Goal: Task Accomplishment & Management: Complete application form

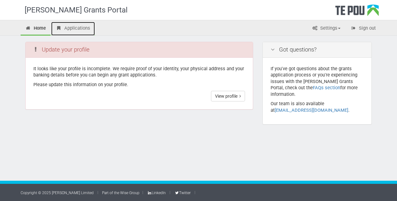
click at [82, 25] on link "Applications" at bounding box center [73, 29] width 44 height 14
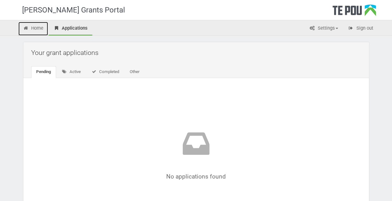
click at [38, 29] on link "Home" at bounding box center [33, 29] width 30 height 14
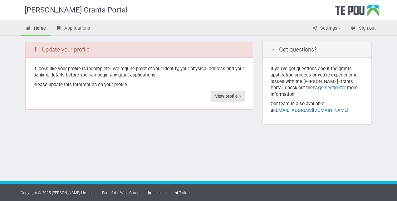
click at [224, 98] on link "View profile" at bounding box center [228, 96] width 34 height 11
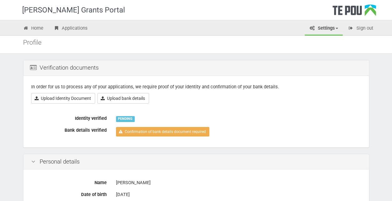
scroll to position [16, 0]
click at [64, 98] on link "Upload Identity Document" at bounding box center [63, 98] width 64 height 11
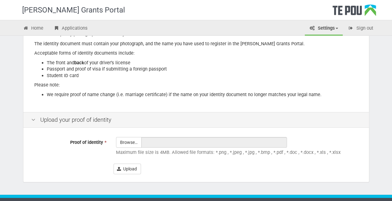
scroll to position [110, 0]
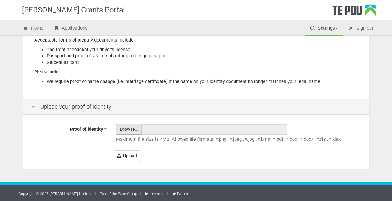
click at [131, 125] on input "Proof of identity *" at bounding box center [128, 146] width 25 height 45
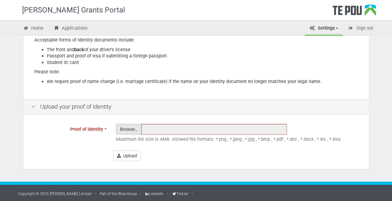
type input "C:\fakepath\abbey license.docx"
type input "abbey license.docx"
click at [129, 152] on button "Upload" at bounding box center [127, 155] width 27 height 11
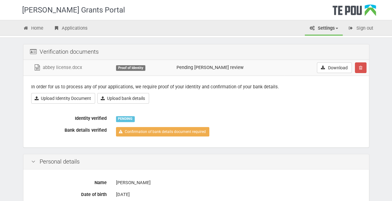
scroll to position [36, 0]
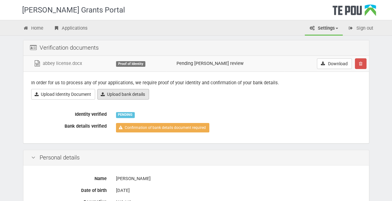
click at [146, 92] on link "Upload bank details" at bounding box center [123, 94] width 52 height 11
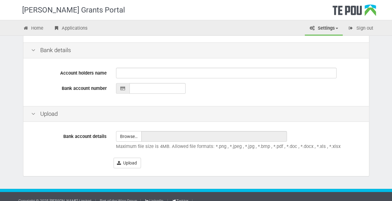
scroll to position [146, 0]
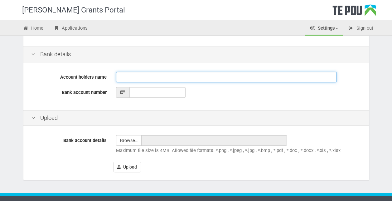
click at [133, 75] on input "Account holders name" at bounding box center [226, 77] width 221 height 11
type input "Abbey Appleby"
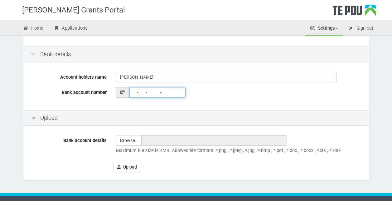
click at [151, 91] on input "__-____-_______-___" at bounding box center [157, 92] width 56 height 11
type input "12-3038-0406798-50"
click at [137, 142] on input "file" at bounding box center [128, 140] width 25 height 10
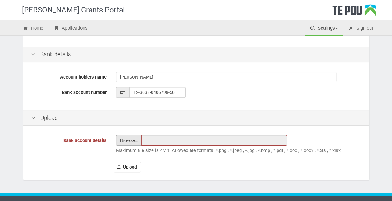
type input "C:\fakepath\bank statement.jpeg"
type input "bank statement.jpeg"
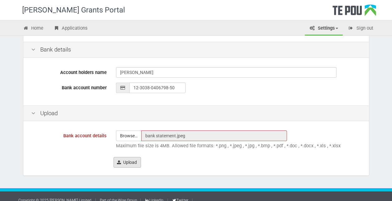
scroll to position [151, 0]
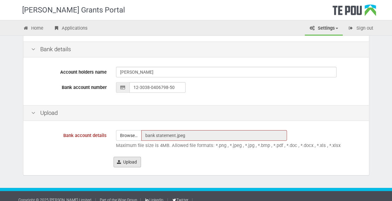
click at [131, 163] on button "Upload" at bounding box center [127, 162] width 27 height 11
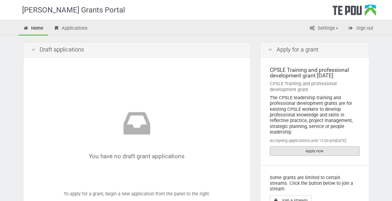
click at [317, 150] on link "Apply now" at bounding box center [315, 150] width 90 height 9
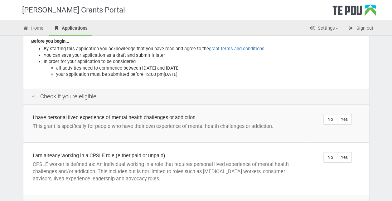
scroll to position [78, 0]
click at [347, 114] on label "Yes" at bounding box center [344, 119] width 15 height 11
radio input "true"
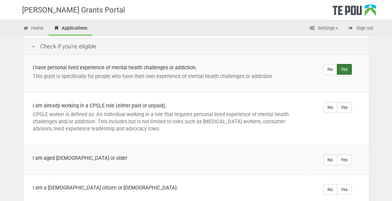
scroll to position [129, 0]
click at [349, 101] on label "Yes" at bounding box center [344, 106] width 15 height 11
radio input "true"
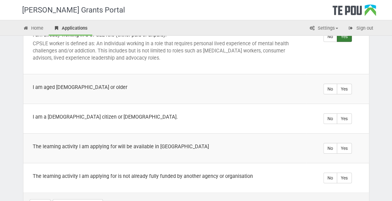
scroll to position [199, 0]
click at [351, 83] on label "Yes" at bounding box center [344, 88] width 15 height 11
radio input "true"
click at [348, 113] on label "Yes" at bounding box center [344, 118] width 15 height 11
radio input "true"
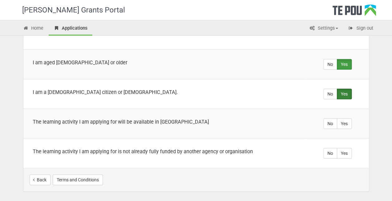
scroll to position [224, 0]
click at [346, 118] on label "Yes" at bounding box center [344, 123] width 15 height 11
radio input "true"
click at [349, 148] on label "Yes" at bounding box center [344, 153] width 15 height 11
radio input "true"
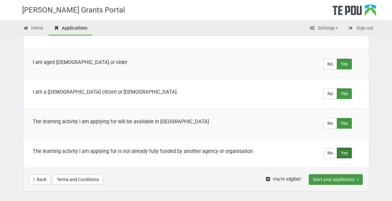
click at [330, 174] on button "Start your application" at bounding box center [336, 179] width 54 height 11
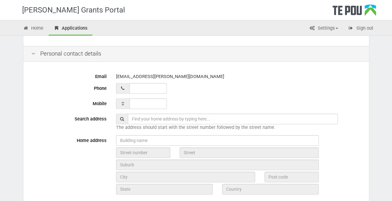
scroll to position [128, 0]
click at [148, 86] on input "__ ___ ______" at bounding box center [147, 88] width 37 height 11
click at [177, 80] on div "[EMAIL_ADDRESS][PERSON_NAME][DOMAIN_NAME]" at bounding box center [238, 76] width 245 height 11
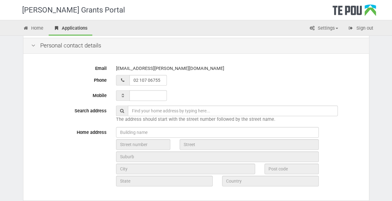
scroll to position [136, 0]
click at [158, 80] on input "02 107 06755_" at bounding box center [147, 80] width 37 height 11
type input "__ ___ ______"
click at [156, 91] on input "___ ___ _____" at bounding box center [147, 95] width 37 height 11
type input "021 070 6755"
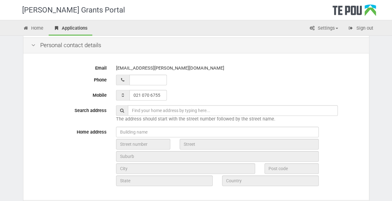
click at [206, 83] on div at bounding box center [238, 80] width 245 height 11
click at [168, 108] on input "text" at bounding box center [233, 110] width 210 height 11
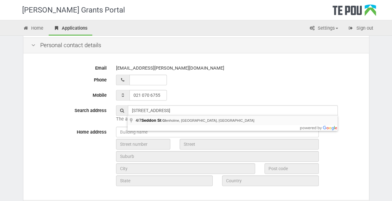
type input "4/7 Seddon St, Glenholme, Rotorua, New Zealand"
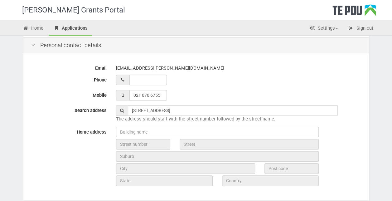
type input "7"
type input "Seddon Street"
type input "Rotorua"
type input "3010"
type input "Bay of Plenty Region"
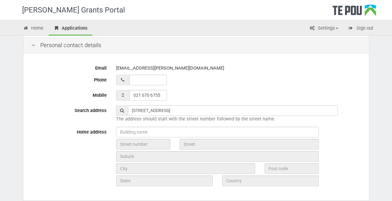
type input "New Zealand"
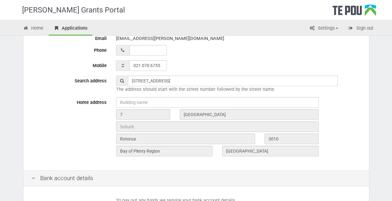
scroll to position [166, 0]
click at [132, 117] on input "7" at bounding box center [143, 114] width 54 height 11
click at [120, 114] on input "7" at bounding box center [143, 114] width 54 height 11
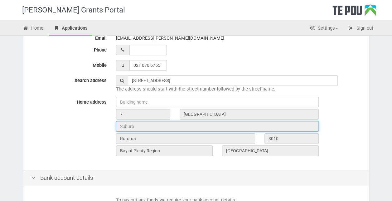
click at [134, 126] on input "text" at bounding box center [217, 126] width 203 height 11
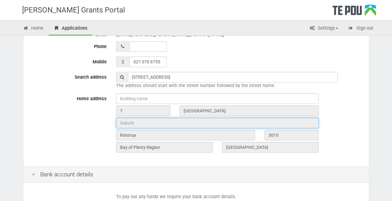
scroll to position [170, 0]
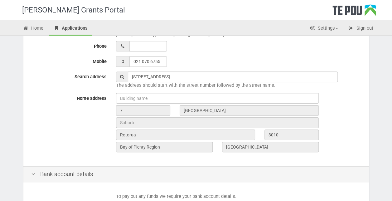
drag, startPoint x: 141, startPoint y: 84, endPoint x: 99, endPoint y: 101, distance: 45.0
click at [99, 101] on div "Home address 7 Seddon Street Rotorua 3010 Bay of Plenty Region New Zealand" at bounding box center [196, 123] width 339 height 61
click at [118, 112] on input "7" at bounding box center [143, 110] width 54 height 11
click at [123, 111] on input "7" at bounding box center [143, 110] width 54 height 11
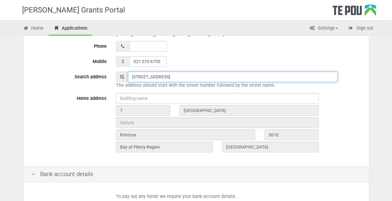
click at [137, 78] on input "4/7 Seddon St, Glenholme, Rotorua, New Zealand" at bounding box center [233, 76] width 210 height 11
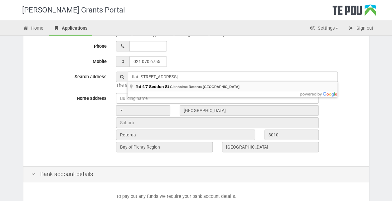
type input "flat 4/7 Seddon St, Glenholme, Rotorua, New Zealand"
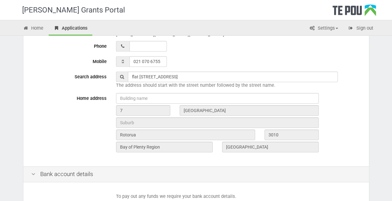
type input "7"
type input "Seddon Street"
type input "Rotorua"
type input "3010"
type input "Bay of Plenty Region"
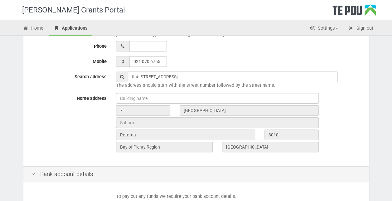
type input "New Zealand"
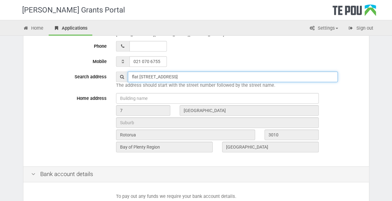
click at [273, 77] on input "flat 4/7 Seddon St, Glenholme, Rotorua, New Zealand" at bounding box center [233, 76] width 210 height 11
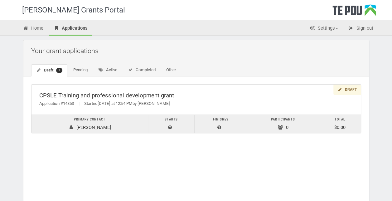
scroll to position [3, 0]
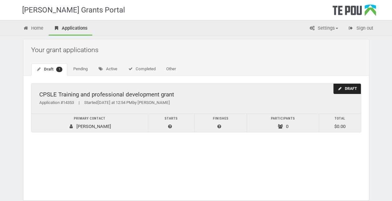
click at [203, 110] on div "CPSLE Training and professional development grant Application #14353 | Started …" at bounding box center [196, 99] width 329 height 30
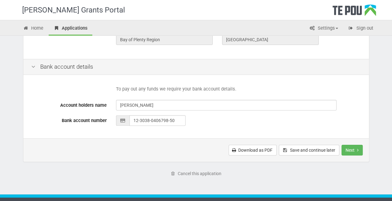
scroll to position [290, 0]
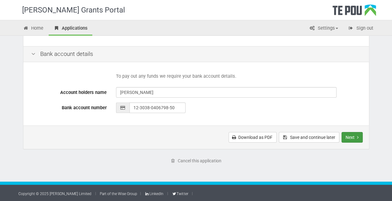
click at [361, 134] on button "Next" at bounding box center [352, 137] width 21 height 11
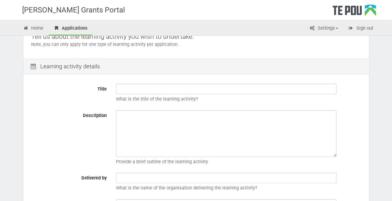
scroll to position [58, 0]
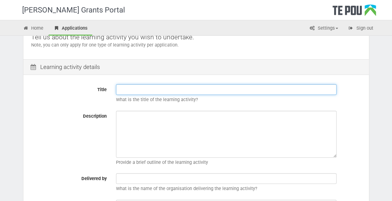
click at [195, 90] on input "Title" at bounding box center [226, 89] width 221 height 11
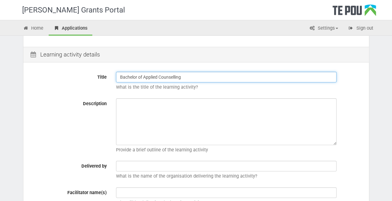
scroll to position [71, 0]
type input "Bachelor of Applied Counselling"
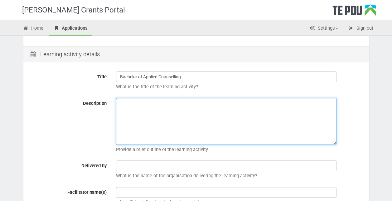
click at [135, 121] on textarea "Description" at bounding box center [226, 121] width 221 height 47
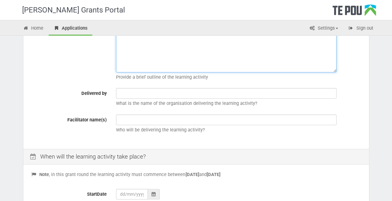
scroll to position [144, 0]
type textarea "Bachelor of Applied counselling, working towards becoming a registered counsell…"
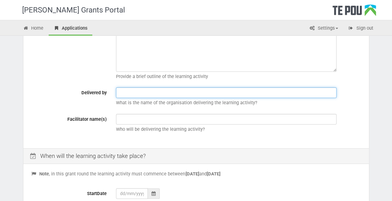
click at [122, 94] on input "text" at bounding box center [226, 92] width 221 height 11
type input "Manukau Institute of Technology"
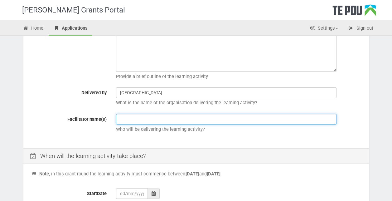
click at [138, 122] on input "text" at bounding box center [226, 119] width 221 height 11
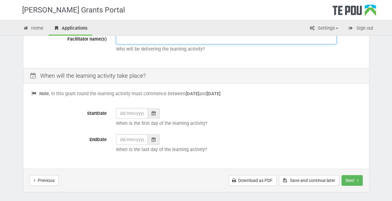
scroll to position [225, 0]
click at [156, 112] on div at bounding box center [154, 113] width 12 height 11
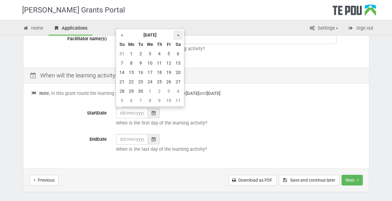
click at [178, 34] on th "»" at bounding box center [177, 34] width 9 height 9
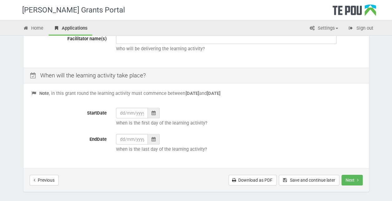
click at [225, 108] on div "When is the first day of the learning activity?" at bounding box center [238, 119] width 255 height 22
click at [159, 113] on div at bounding box center [154, 113] width 12 height 11
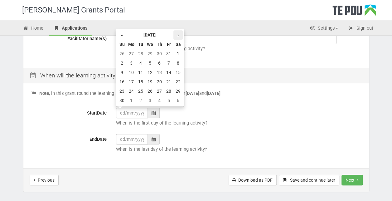
click at [178, 35] on th "»" at bounding box center [177, 34] width 9 height 9
click at [123, 80] on td "15" at bounding box center [121, 81] width 9 height 9
type input "15/02/2026"
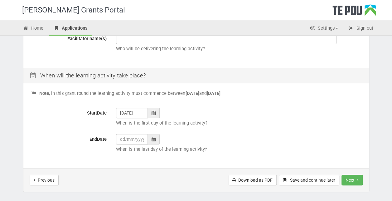
click at [152, 143] on div at bounding box center [154, 139] width 12 height 11
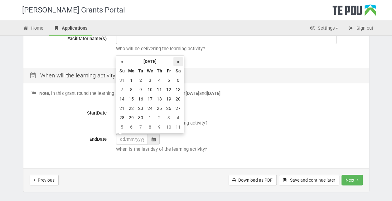
click at [176, 62] on th "»" at bounding box center [177, 61] width 9 height 9
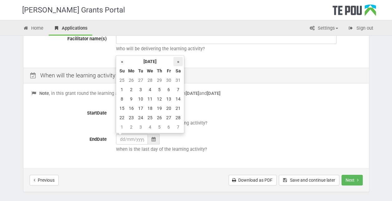
click at [176, 62] on th "»" at bounding box center [177, 61] width 9 height 9
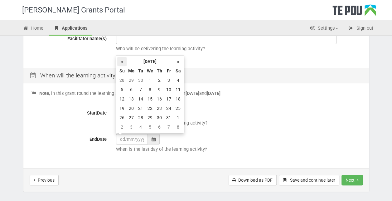
click at [122, 62] on th "«" at bounding box center [121, 61] width 9 height 9
click at [175, 62] on th "»" at bounding box center [177, 61] width 9 height 9
click at [159, 97] on td "16" at bounding box center [159, 98] width 9 height 9
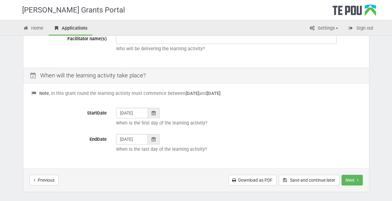
click at [157, 139] on div at bounding box center [154, 139] width 12 height 11
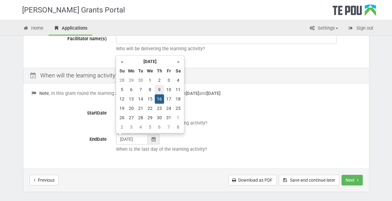
click at [157, 88] on td "9" at bounding box center [159, 89] width 9 height 9
type input "09/07/2026"
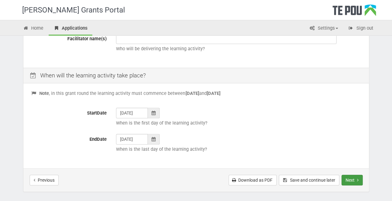
click at [354, 182] on button "Next" at bounding box center [352, 180] width 21 height 11
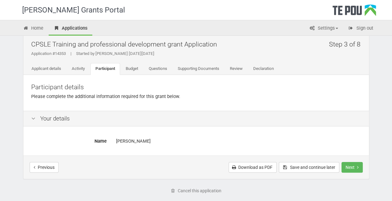
scroll to position [9, 0]
